Goal: Go to known website

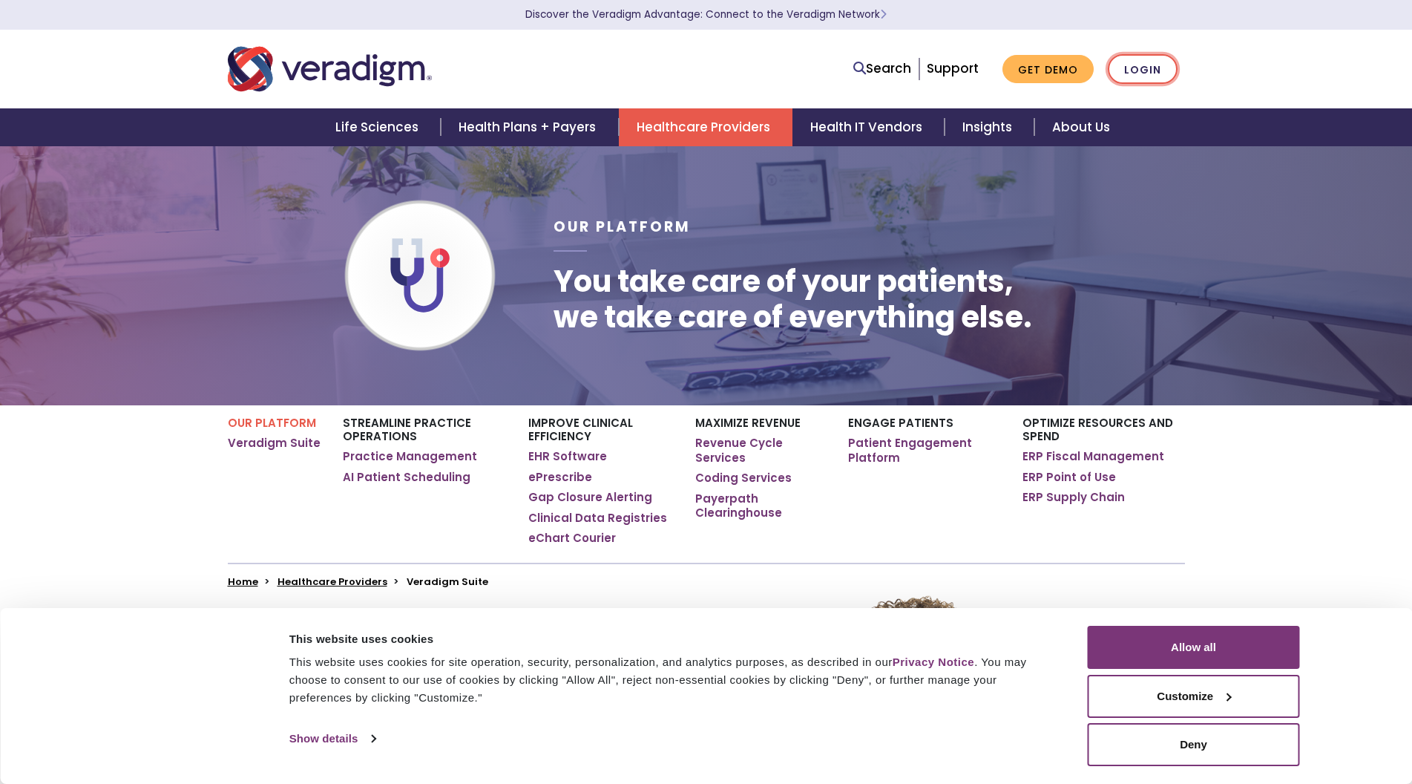
click at [1138, 70] on link "Login" at bounding box center [1143, 69] width 70 height 30
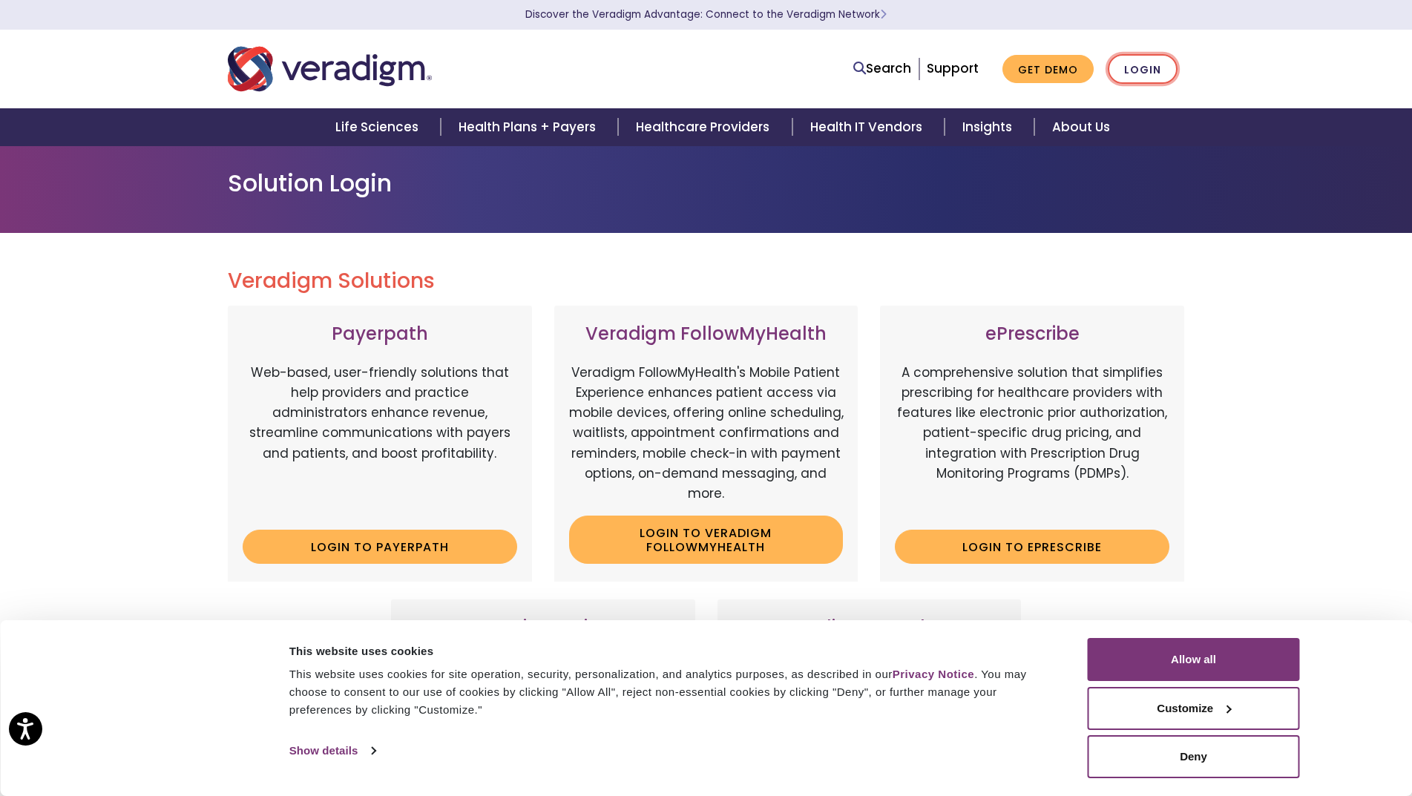
click at [1138, 70] on link "Login" at bounding box center [1143, 69] width 70 height 30
click at [1014, 545] on link "Login to ePrescribe" at bounding box center [1032, 547] width 275 height 34
